Goal: Task Accomplishment & Management: Use online tool/utility

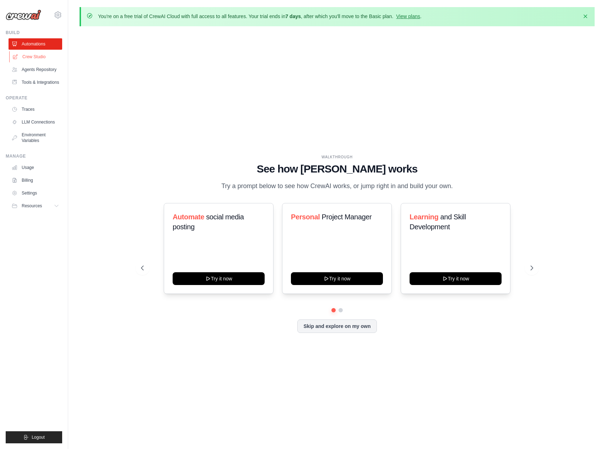
click at [31, 57] on link "Crew Studio" at bounding box center [36, 56] width 54 height 11
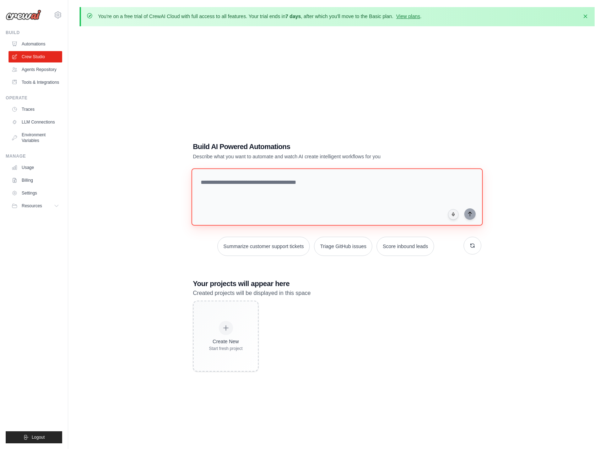
click at [292, 201] on textarea at bounding box center [337, 197] width 291 height 58
type textarea "**********"
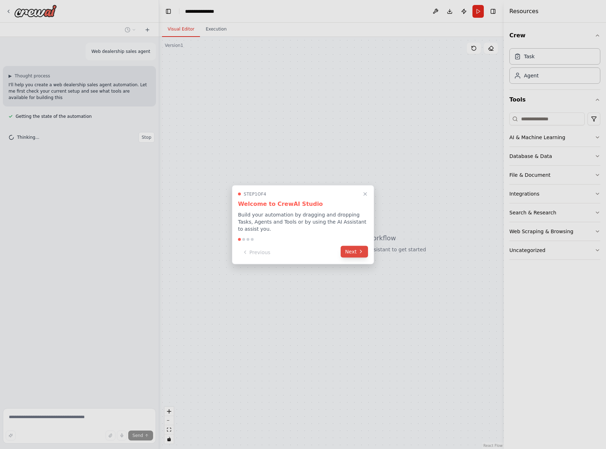
click at [356, 251] on button "Next" at bounding box center [354, 252] width 27 height 12
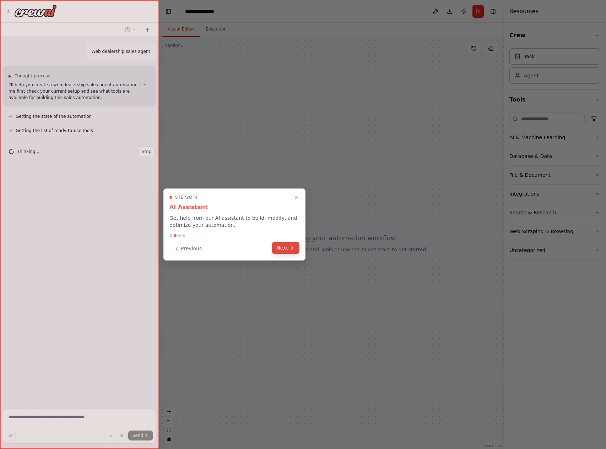
click at [282, 247] on button "Next" at bounding box center [285, 248] width 27 height 12
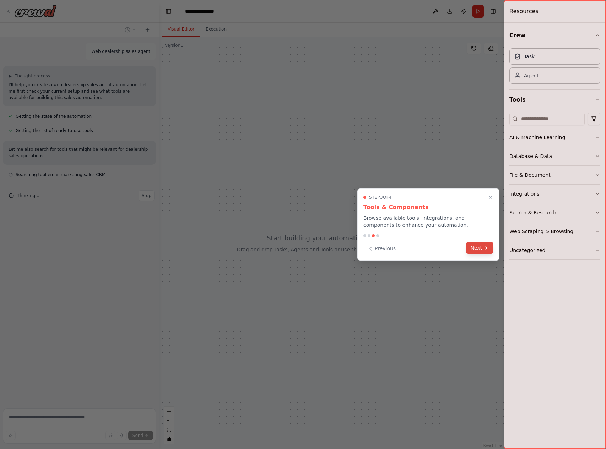
click at [473, 249] on button "Next" at bounding box center [479, 248] width 27 height 12
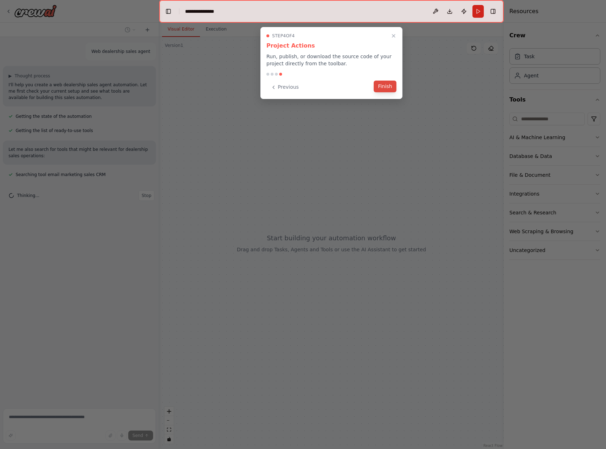
click at [385, 88] on button "Finish" at bounding box center [385, 87] width 23 height 12
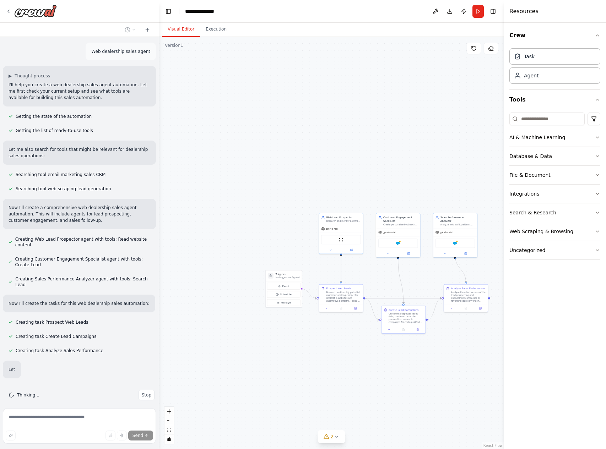
scroll to position [20, 0]
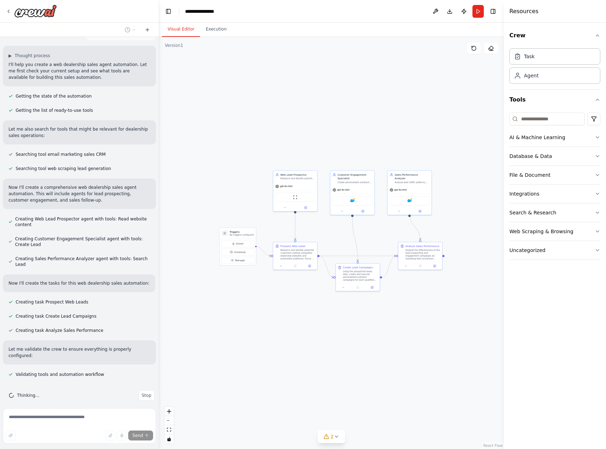
drag, startPoint x: 360, startPoint y: 373, endPoint x: 312, endPoint y: 330, distance: 64.4
click at [312, 330] on div ".deletable-edge-delete-btn { width: 20px; height: 20px; border: 0px solid #ffff…" at bounding box center [331, 243] width 345 height 413
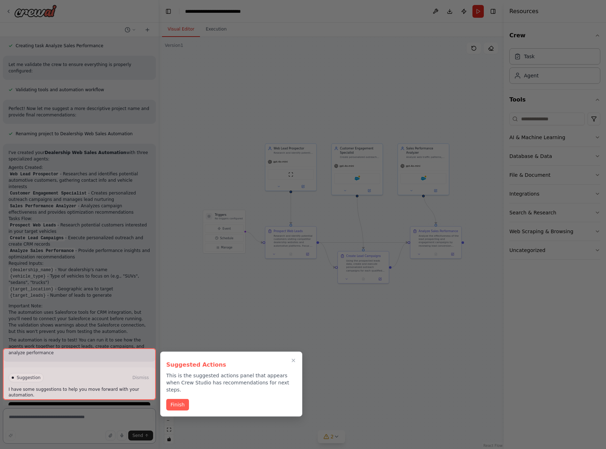
scroll to position [312, 0]
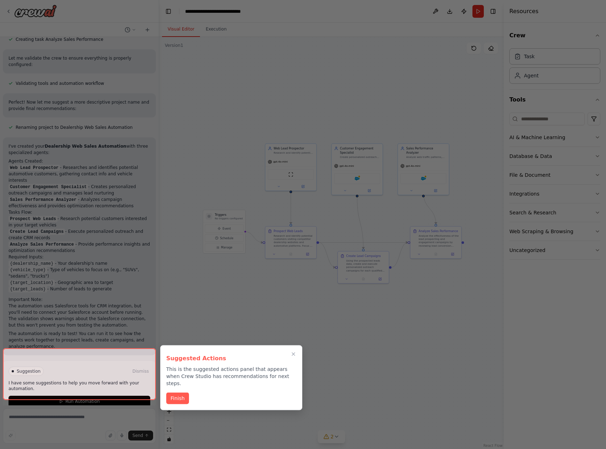
click at [509, 341] on div at bounding box center [303, 224] width 606 height 449
click at [294, 354] on icon "Close walkthrough" at bounding box center [293, 354] width 6 height 6
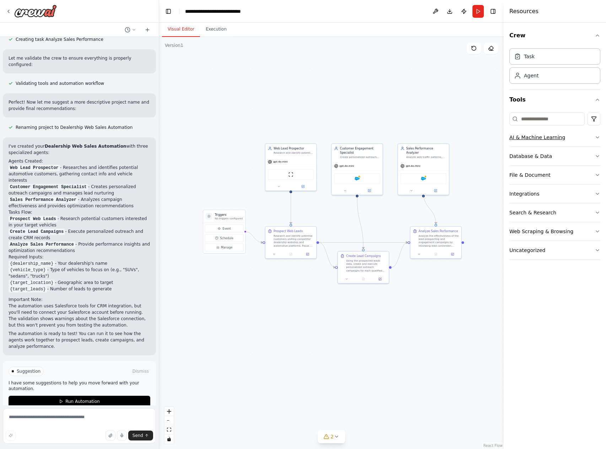
click at [566, 140] on button "AI & Machine Learning" at bounding box center [555, 137] width 91 height 18
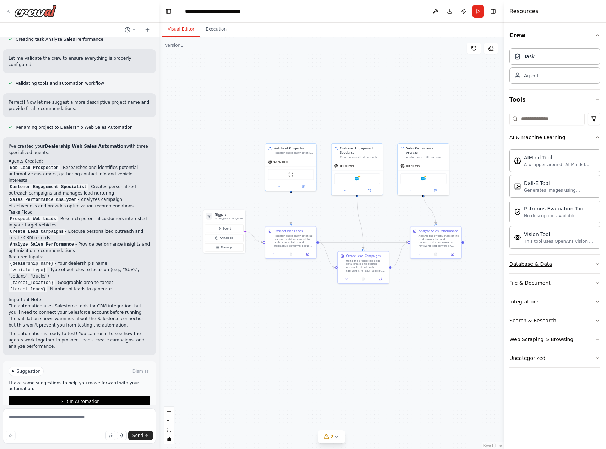
click at [570, 267] on button "Database & Data" at bounding box center [555, 264] width 91 height 18
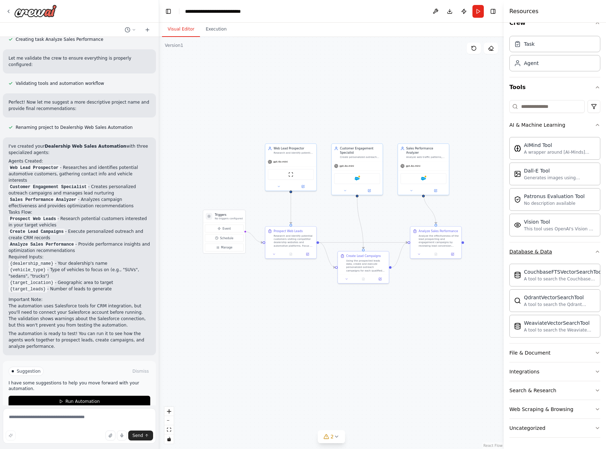
scroll to position [12, 0]
click at [542, 353] on div "File & Document" at bounding box center [530, 353] width 41 height 7
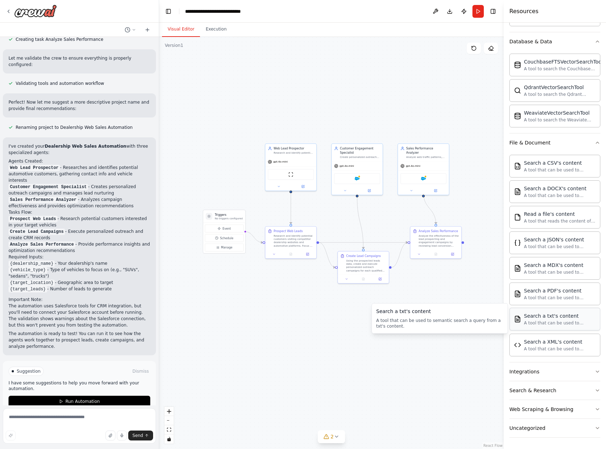
scroll to position [223, 0]
click at [553, 375] on button "Integrations" at bounding box center [555, 372] width 91 height 18
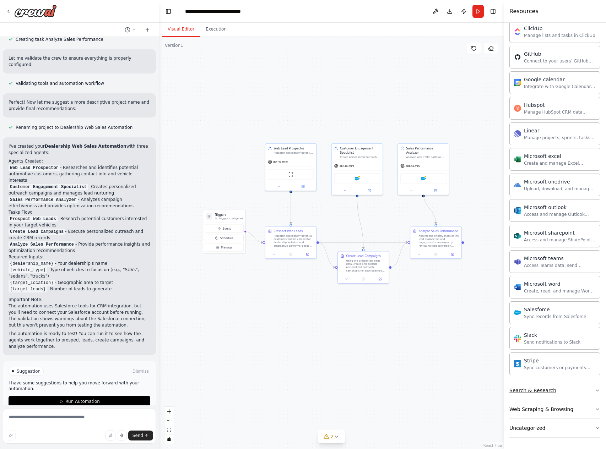
click at [548, 390] on div "Search & Research" at bounding box center [533, 390] width 47 height 7
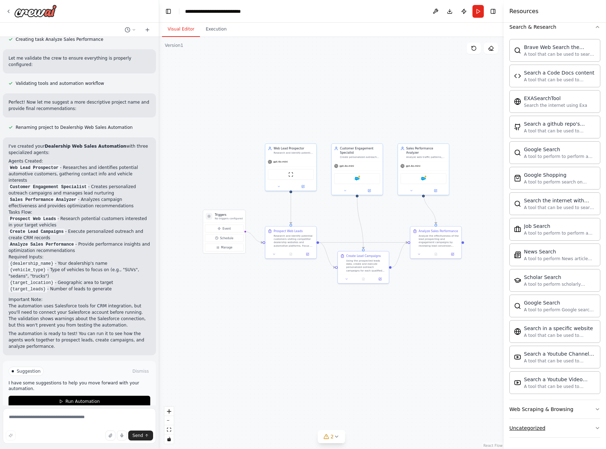
scroll to position [1002, 0]
click at [555, 415] on button "Web Scraping & Browsing" at bounding box center [555, 409] width 91 height 18
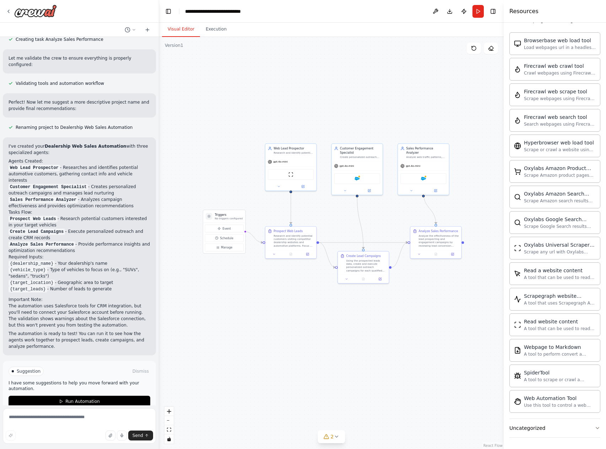
scroll to position [1391, 0]
click at [549, 431] on button "Uncategorized" at bounding box center [555, 428] width 91 height 18
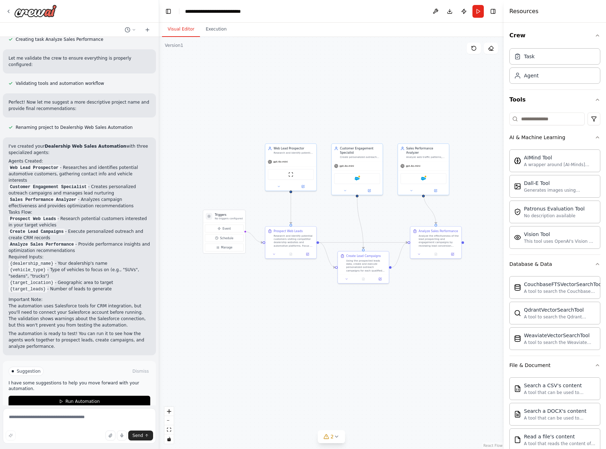
scroll to position [0, 0]
click at [221, 32] on button "Execution" at bounding box center [216, 29] width 32 height 15
click at [182, 28] on button "Visual Editor" at bounding box center [181, 29] width 38 height 15
click at [298, 152] on div "Research and identify potential automotive customers browsing online dealership…" at bounding box center [294, 152] width 40 height 3
click at [276, 163] on div "gpt-4o-mini" at bounding box center [278, 161] width 20 height 4
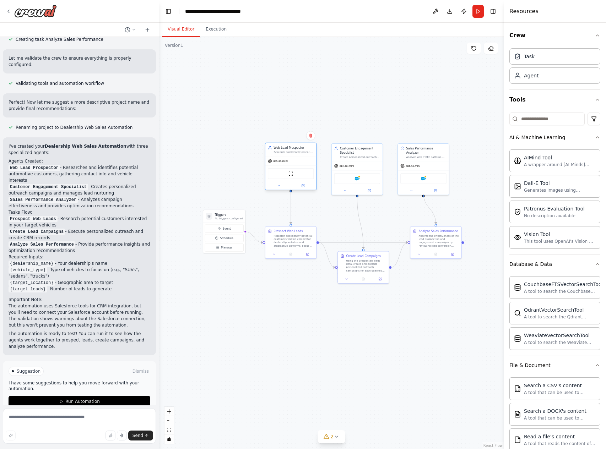
click at [276, 163] on div "gpt-4o-mini" at bounding box center [290, 161] width 51 height 9
click at [305, 187] on button at bounding box center [302, 185] width 23 height 5
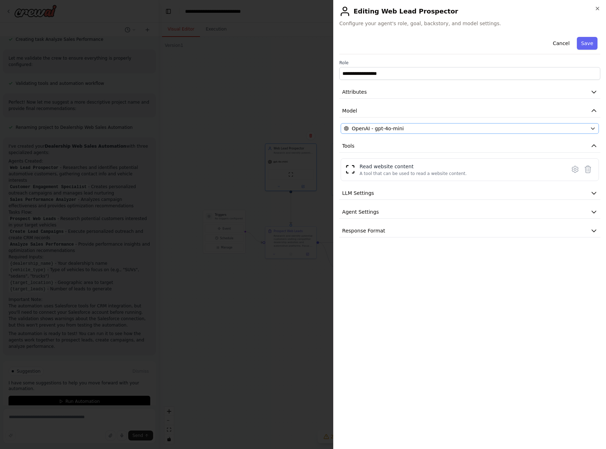
click at [463, 129] on div "OpenAI - gpt-4o-mini" at bounding box center [465, 128] width 243 height 7
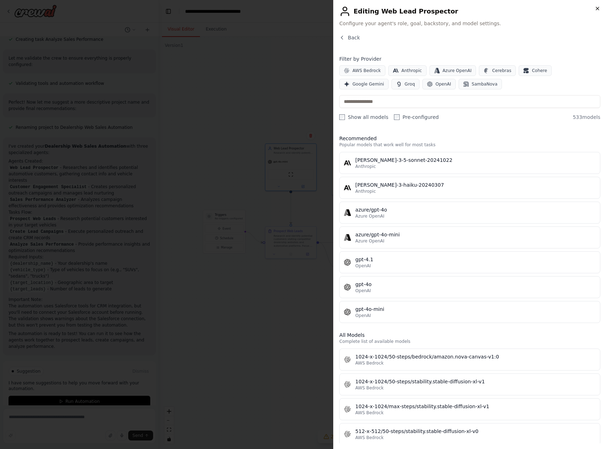
click at [597, 9] on icon "button" at bounding box center [598, 9] width 6 height 6
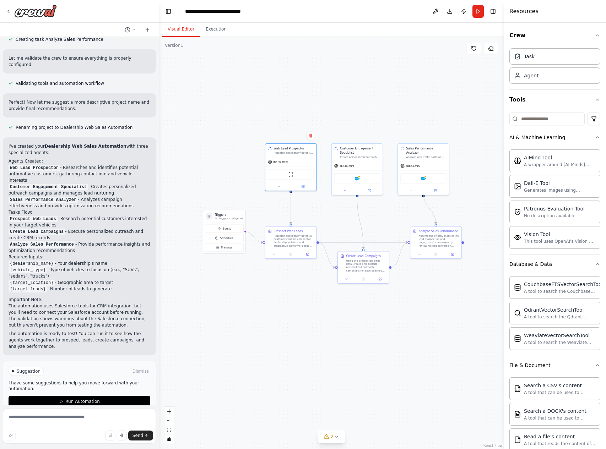
click at [332, 68] on div ".deletable-edge-delete-btn { width: 20px; height: 20px; border: 0px solid #ffff…" at bounding box center [331, 243] width 345 height 413
click at [285, 293] on div ".deletable-edge-delete-btn { width: 20px; height: 20px; border: 0px solid #ffff…" at bounding box center [331, 243] width 345 height 413
click at [309, 254] on icon at bounding box center [307, 253] width 3 height 3
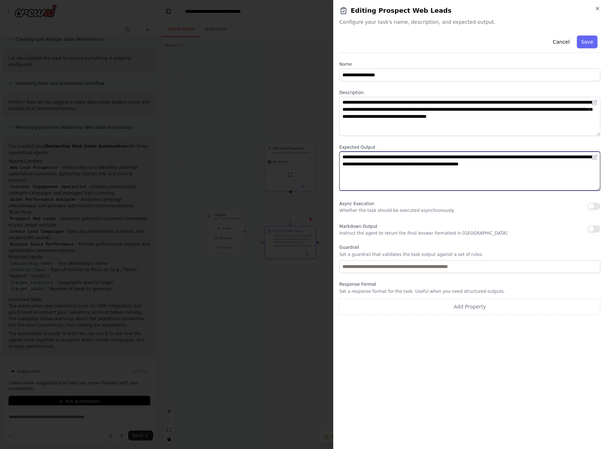
click at [394, 168] on textarea "**********" at bounding box center [469, 171] width 261 height 39
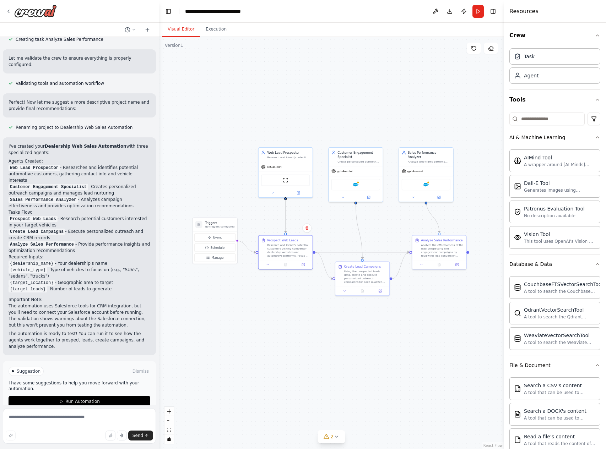
click at [352, 364] on div ".deletable-edge-delete-btn { width: 20px; height: 20px; border: 0px solid #ffff…" at bounding box center [331, 243] width 345 height 413
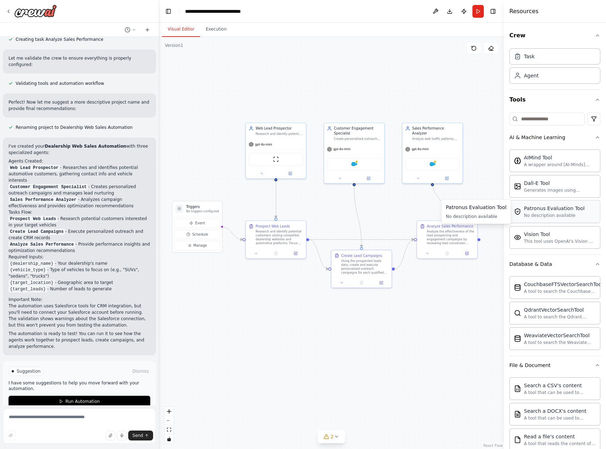
click at [580, 222] on div "Patronus Evaluation Tool No description available" at bounding box center [555, 211] width 91 height 23
click at [212, 31] on button "Execution" at bounding box center [216, 29] width 32 height 15
click at [177, 31] on button "Visual Editor" at bounding box center [181, 29] width 38 height 15
click at [291, 134] on div "Research and identify potential automotive customers browsing online dealership…" at bounding box center [280, 133] width 48 height 4
click at [282, 149] on div "gpt-4o-mini" at bounding box center [276, 143] width 60 height 11
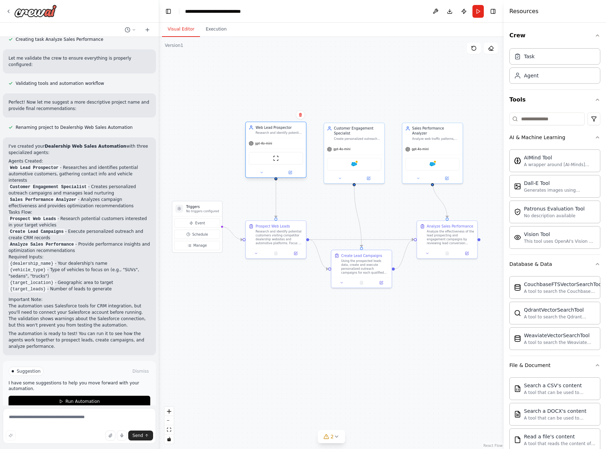
click at [282, 149] on div "gpt-4o-mini" at bounding box center [276, 143] width 60 height 11
click at [292, 174] on icon at bounding box center [290, 173] width 4 height 4
click at [294, 172] on button at bounding box center [290, 173] width 28 height 6
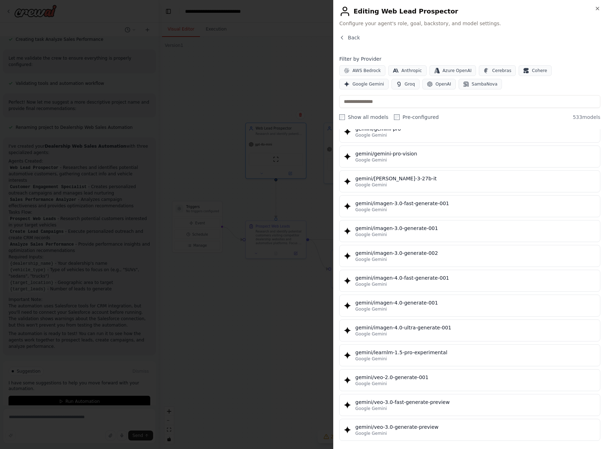
scroll to position [9111, 0]
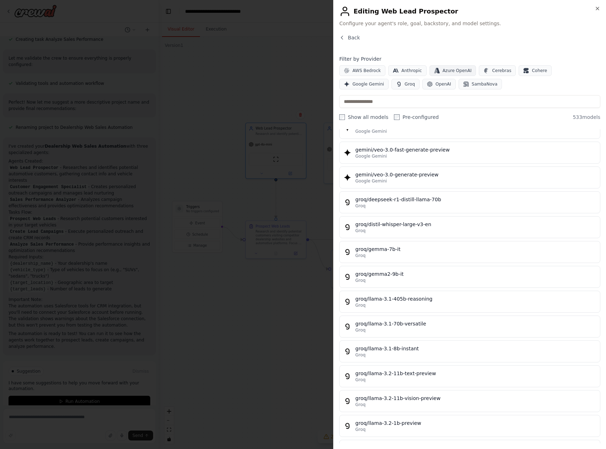
click at [461, 70] on span "Azure OpenAI" at bounding box center [457, 71] width 29 height 6
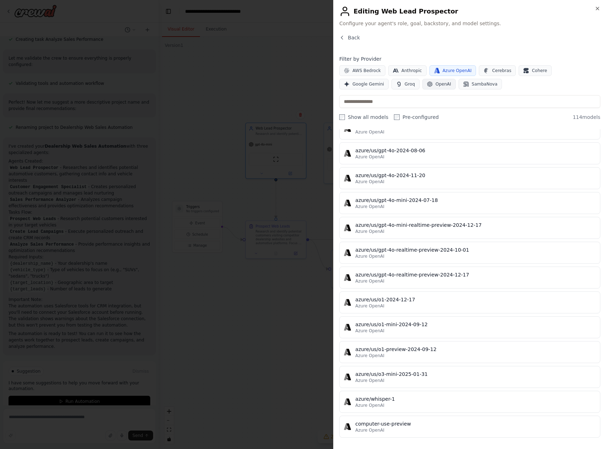
click at [436, 86] on span "OpenAI" at bounding box center [444, 84] width 16 height 6
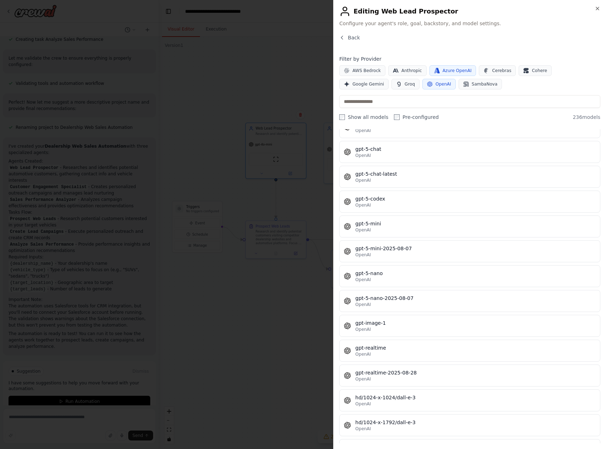
scroll to position [4559, 0]
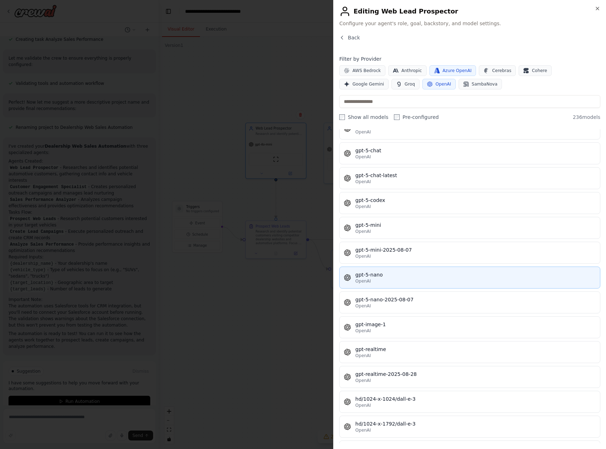
click at [425, 279] on div "OpenAI" at bounding box center [475, 282] width 241 height 6
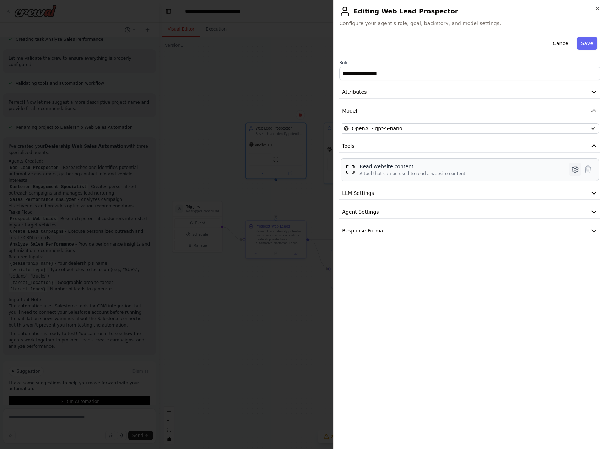
click at [576, 169] on icon at bounding box center [575, 169] width 9 height 9
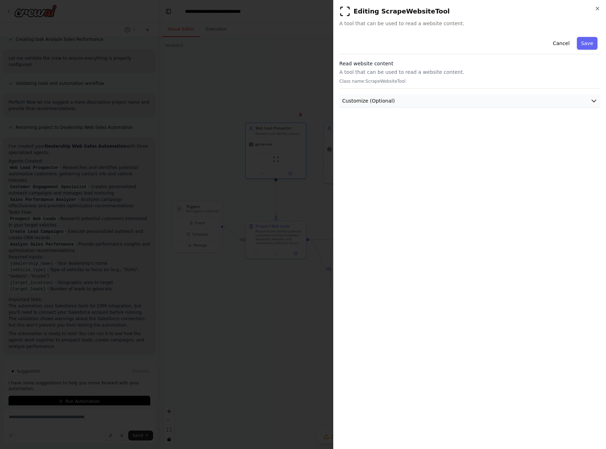
click at [376, 101] on span "Customize (Optional)" at bounding box center [368, 100] width 53 height 7
click at [564, 44] on button "Cancel" at bounding box center [561, 43] width 25 height 13
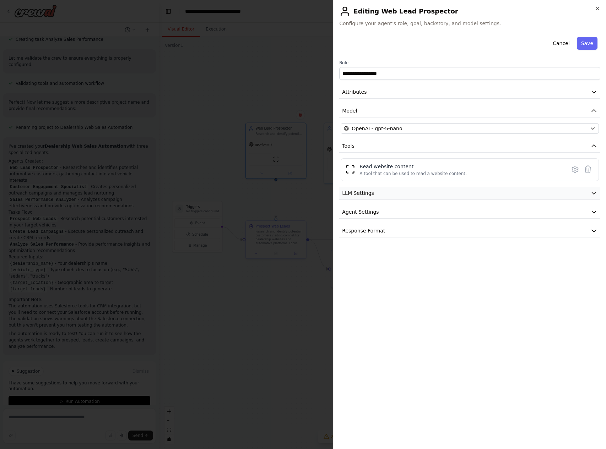
click at [437, 194] on button "LLM Settings" at bounding box center [469, 193] width 261 height 13
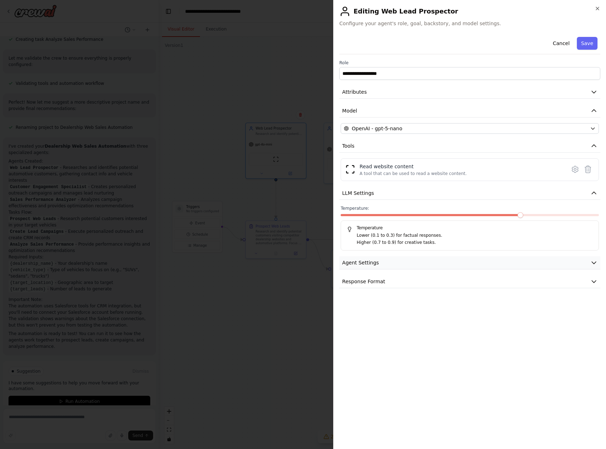
click at [417, 264] on button "Agent Settings" at bounding box center [469, 263] width 261 height 13
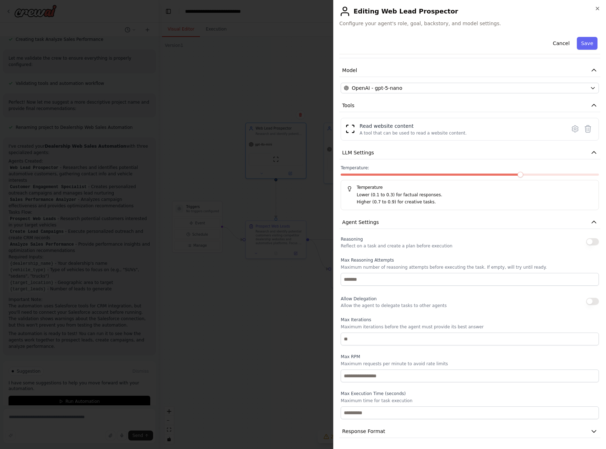
scroll to position [0, 0]
click at [375, 433] on span "Response Format" at bounding box center [363, 431] width 43 height 7
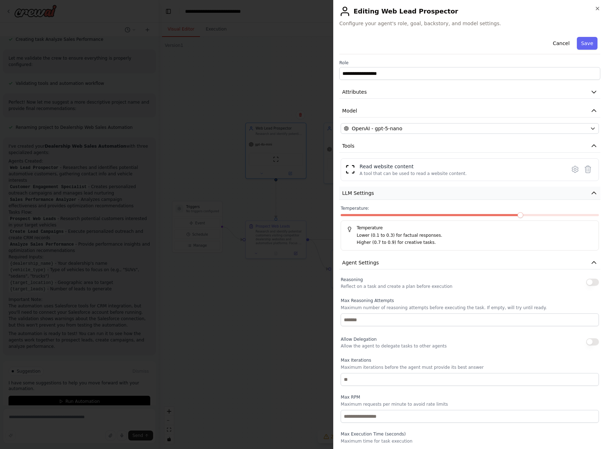
click at [597, 190] on icon "button" at bounding box center [594, 193] width 7 height 7
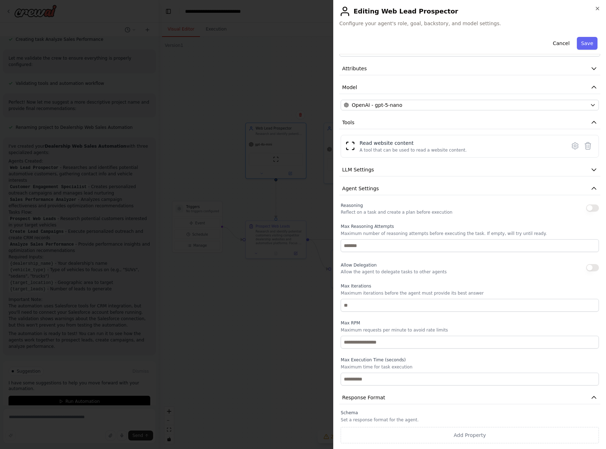
scroll to position [23, 0]
click at [588, 190] on button "Agent Settings" at bounding box center [469, 188] width 261 height 13
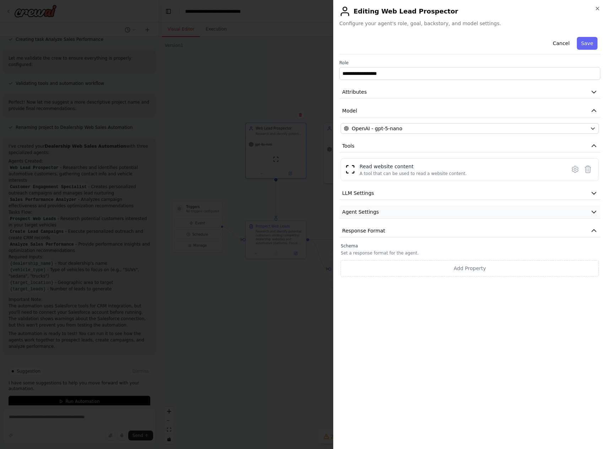
click at [555, 214] on button "Agent Settings" at bounding box center [469, 212] width 261 height 13
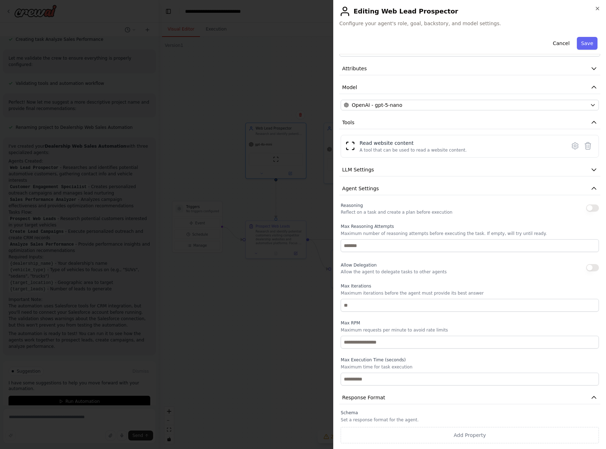
scroll to position [23, 0]
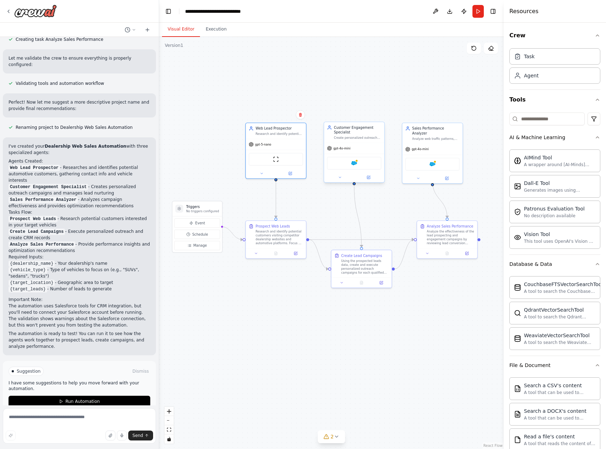
click at [362, 138] on div "Create personalized outreach campaigns and follow-up sequences for qualified le…" at bounding box center [358, 138] width 48 height 4
click at [372, 178] on button at bounding box center [369, 177] width 28 height 6
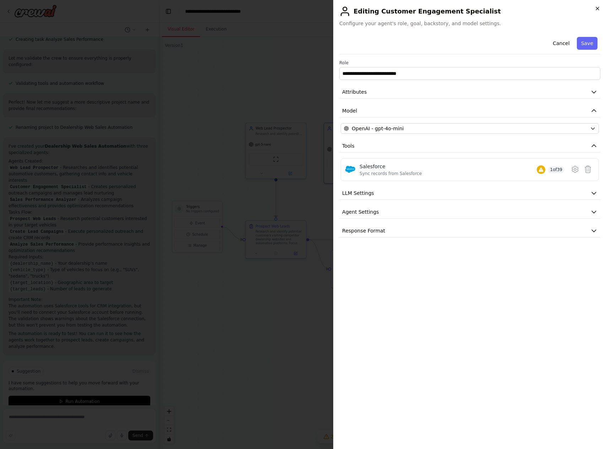
click at [597, 8] on icon "button" at bounding box center [598, 9] width 6 height 6
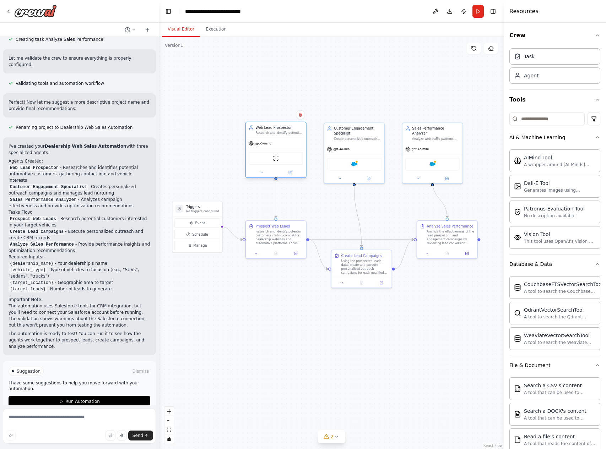
click at [278, 167] on div "ScrapeWebsiteTool" at bounding box center [276, 158] width 60 height 19
click at [295, 174] on button at bounding box center [290, 173] width 28 height 6
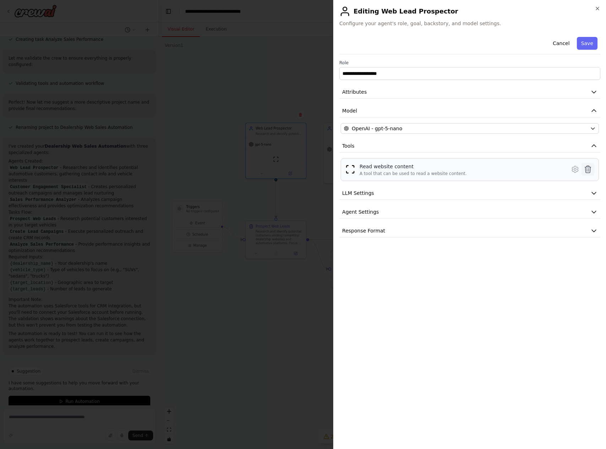
click at [588, 170] on icon at bounding box center [588, 169] width 9 height 9
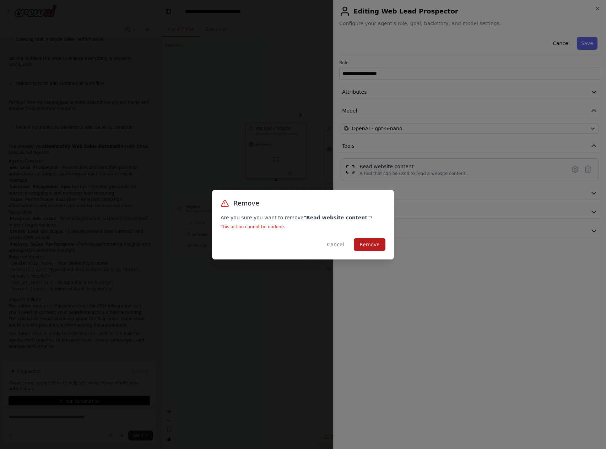
click at [377, 246] on button "Remove" at bounding box center [370, 244] width 32 height 13
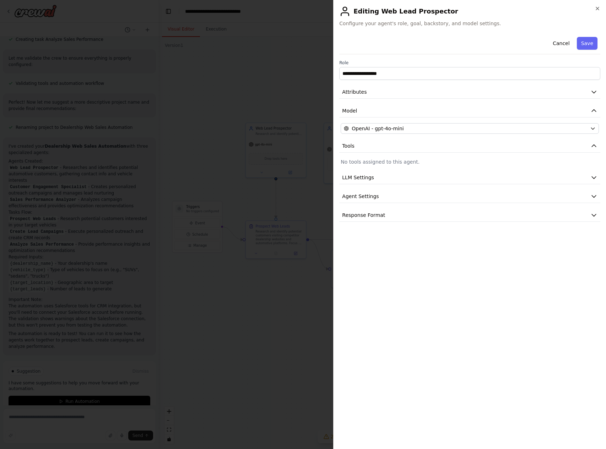
click at [382, 161] on p "No tools assigned to this agent." at bounding box center [470, 161] width 258 height 7
click at [597, 9] on icon "button" at bounding box center [598, 9] width 6 height 6
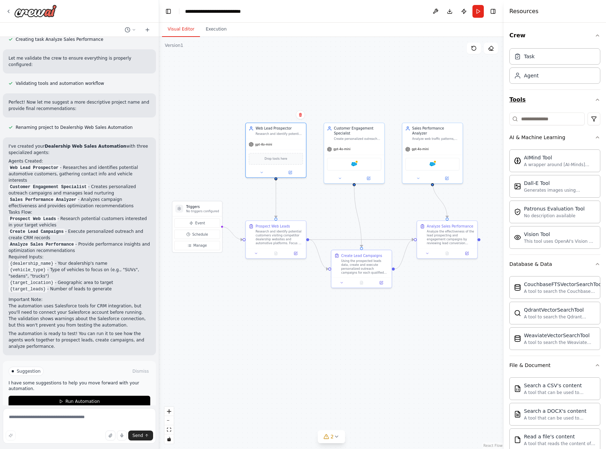
click at [596, 98] on icon "button" at bounding box center [598, 100] width 6 height 6
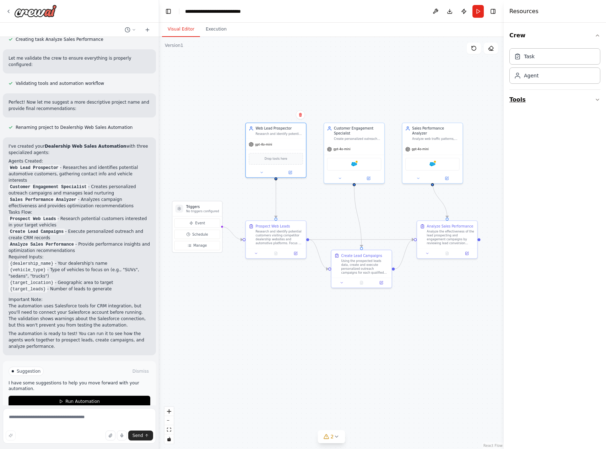
click at [597, 99] on icon "button" at bounding box center [598, 100] width 6 height 6
click at [584, 233] on button "Web Scraping & Browsing" at bounding box center [555, 231] width 91 height 18
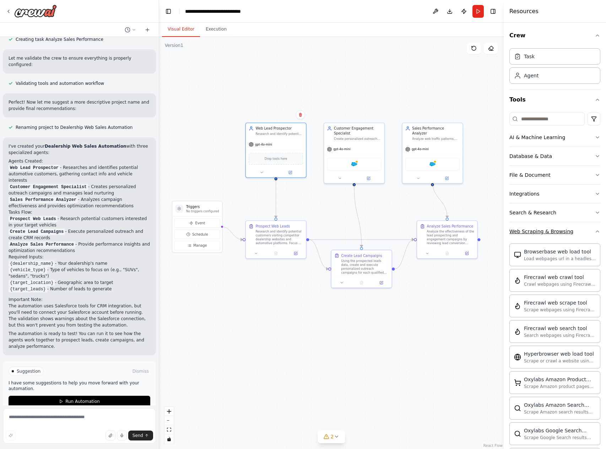
click at [584, 233] on button "Web Scraping & Browsing" at bounding box center [555, 231] width 91 height 18
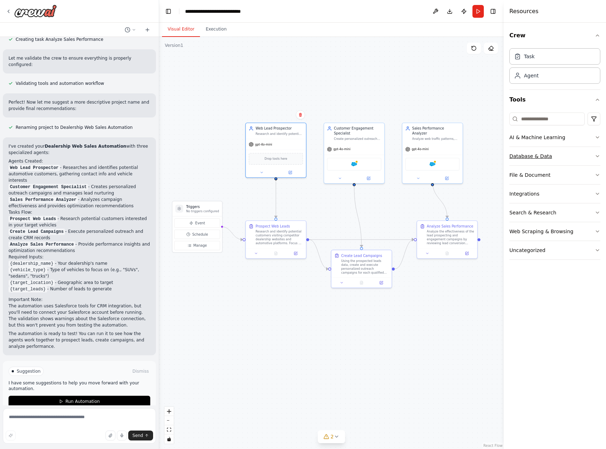
click at [579, 158] on button "Database & Data" at bounding box center [555, 156] width 91 height 18
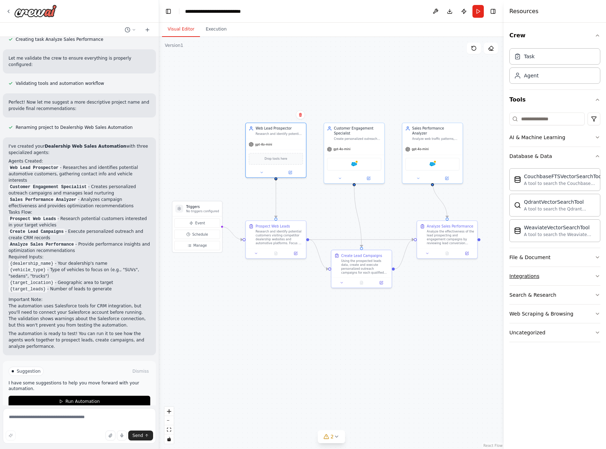
click at [570, 281] on button "Integrations" at bounding box center [555, 276] width 91 height 18
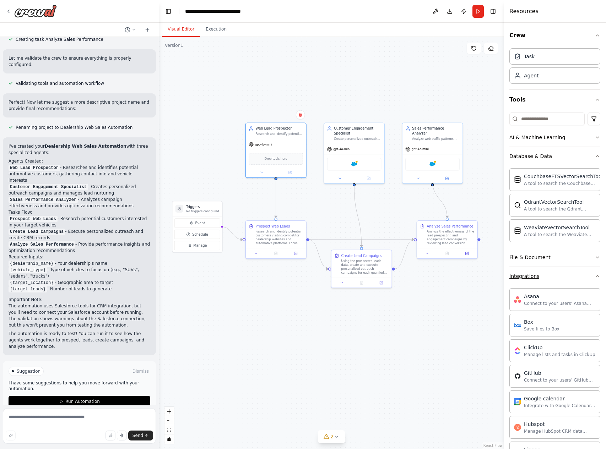
click at [570, 281] on button "Integrations" at bounding box center [555, 276] width 91 height 18
